Goal: Transaction & Acquisition: Subscribe to service/newsletter

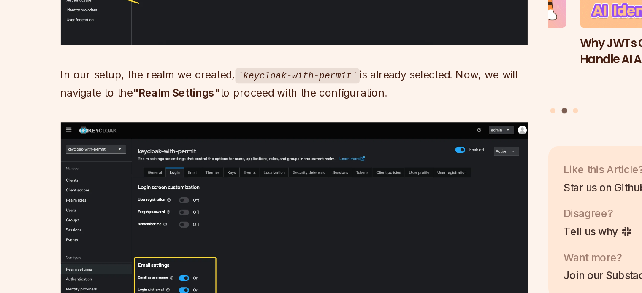
scroll to position [2728, 0]
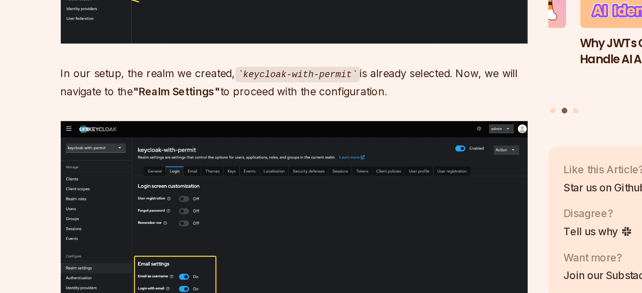
click at [294, 192] on img at bounding box center [257, 247] width 305 height 132
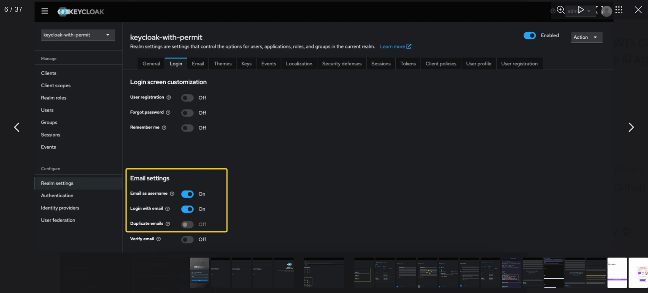
drag, startPoint x: 294, startPoint y: 192, endPoint x: 484, endPoint y: 107, distance: 208.0
click at [484, 107] on button "You can close this modal content with the ESC key" at bounding box center [482, 108] width 13 height 13
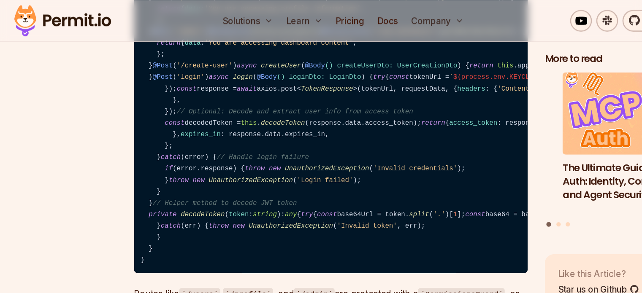
scroll to position [10008, 0]
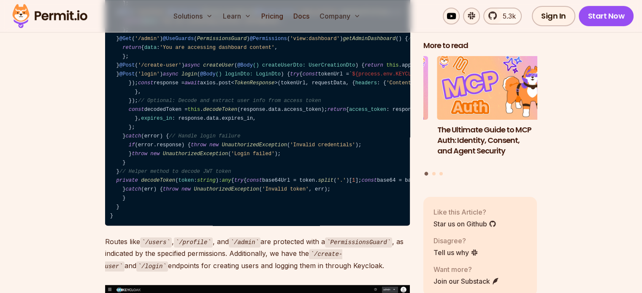
click at [60, 21] on img at bounding box center [49, 16] width 83 height 29
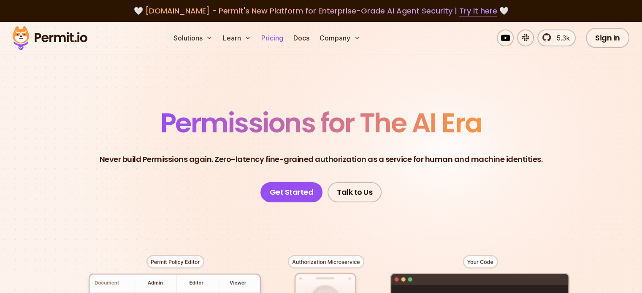
click at [287, 38] on link "Pricing" at bounding box center [272, 38] width 29 height 17
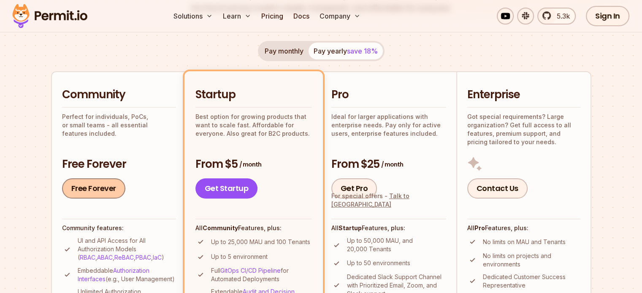
scroll to position [154, 0]
drag, startPoint x: 95, startPoint y: 16, endPoint x: 46, endPoint y: 16, distance: 48.5
click at [46, 16] on div "Solutions Learn Pricing Docs Company 5.3k Sign In Start Now" at bounding box center [321, 16] width 642 height 32
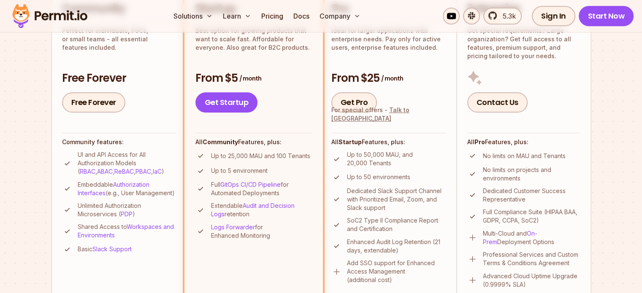
scroll to position [241, 0]
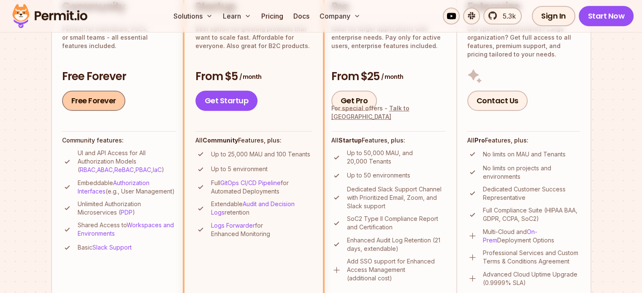
click at [103, 94] on link "Free Forever" at bounding box center [93, 101] width 63 height 20
click at [547, 128] on li "Enterprise Got special requirements? Large organization? Get full access to all…" at bounding box center [523, 144] width 135 height 320
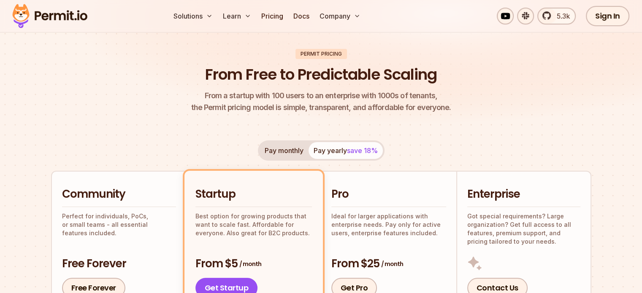
scroll to position [0, 0]
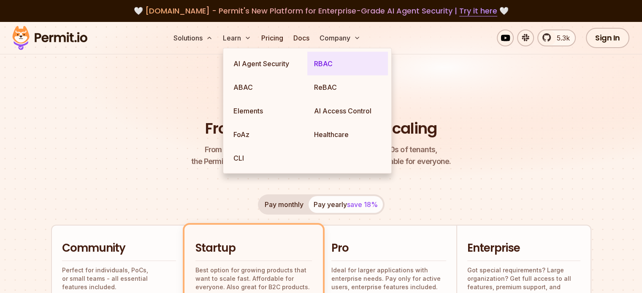
click at [322, 69] on link "RBAC" at bounding box center [347, 64] width 81 height 24
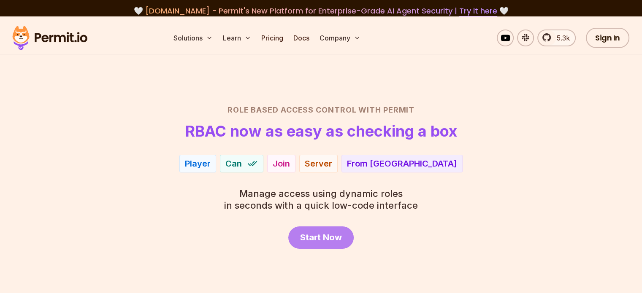
click at [340, 227] on link "Start Now" at bounding box center [320, 238] width 65 height 22
